Goal: Transaction & Acquisition: Purchase product/service

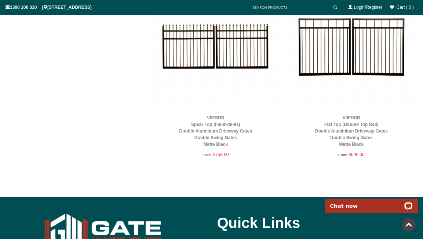
scroll to position [905, 0]
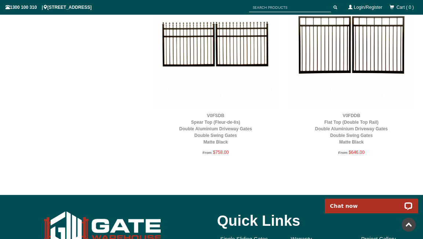
click at [349, 54] on img at bounding box center [351, 44] width 128 height 128
click at [329, 57] on img at bounding box center [351, 44] width 128 height 128
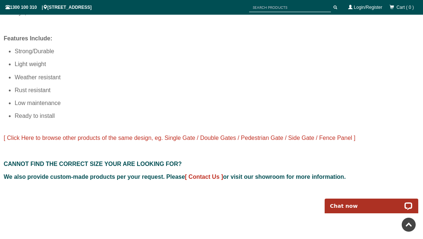
scroll to position [576, 0]
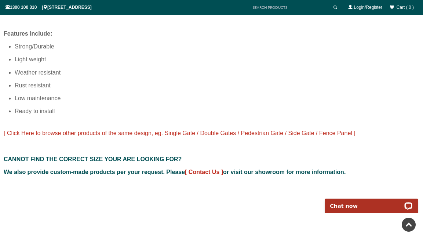
click at [179, 130] on span "[ Click Here to browse other products of the same design, eg. Single Gate / Dou…" at bounding box center [179, 133] width 351 height 6
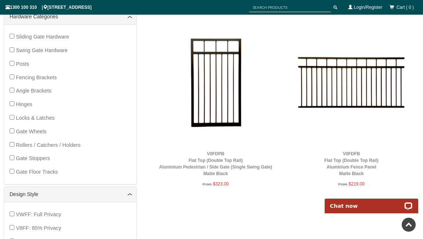
scroll to position [287, 0]
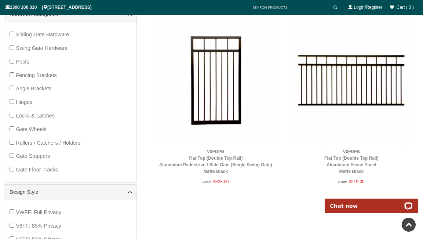
click at [202, 198] on div "Gate or Fence Panel Height 0 - 1299 mm 1300 - 1599 mm 1600 mm & Above Gate or F…" at bounding box center [211, 142] width 415 height 630
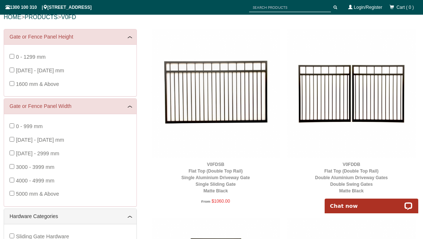
scroll to position [85, 0]
